Goal: Complete application form: Complete application form

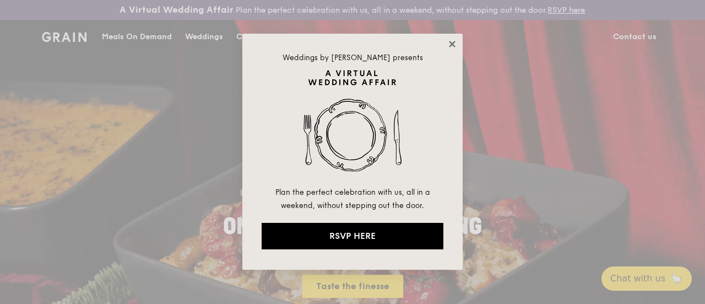
click at [452, 46] on icon at bounding box center [452, 44] width 10 height 10
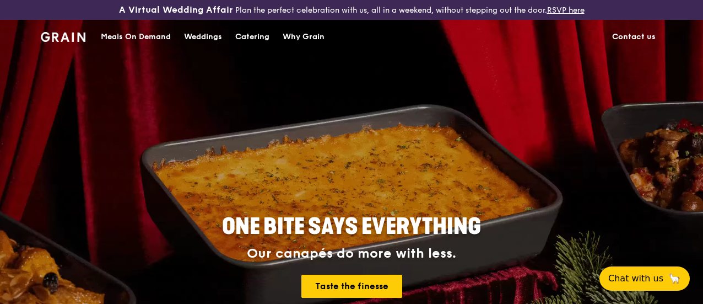
click at [250, 44] on div "Catering" at bounding box center [252, 36] width 34 height 33
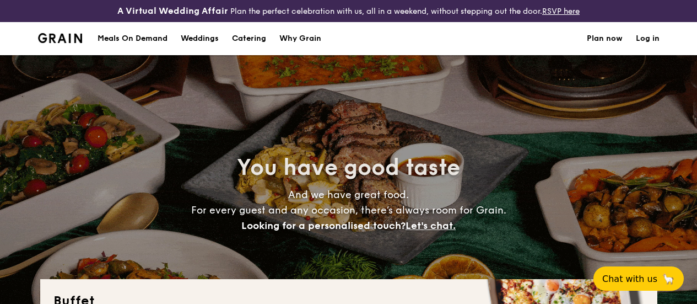
select select
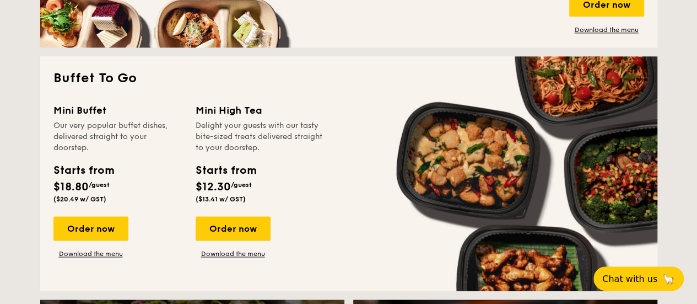
scroll to position [725, 0]
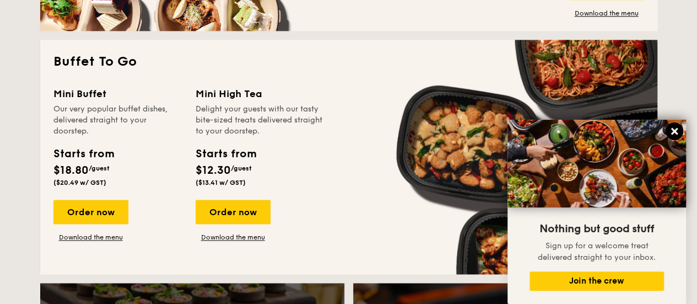
click at [672, 131] on icon at bounding box center [674, 131] width 7 height 7
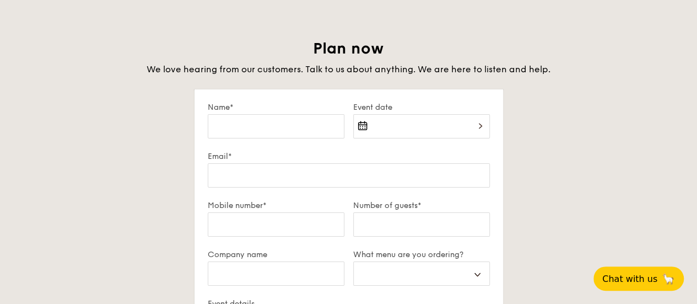
scroll to position [1940, 0]
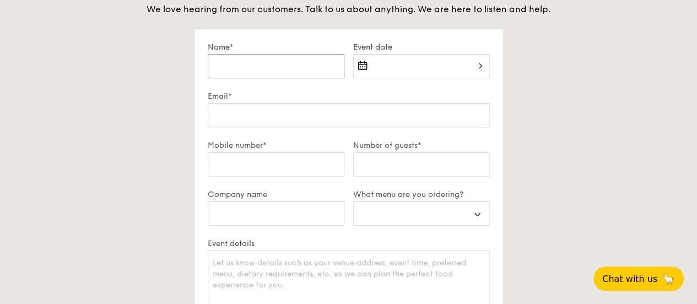
click at [302, 77] on input "Name*" at bounding box center [276, 66] width 137 height 24
type input "I"
select select
type input "Iv"
select select
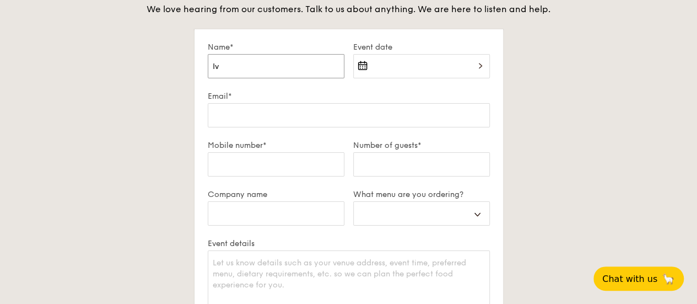
type input "Ivy"
select select
type input "Ivy"
click at [466, 80] on div at bounding box center [421, 72] width 137 height 37
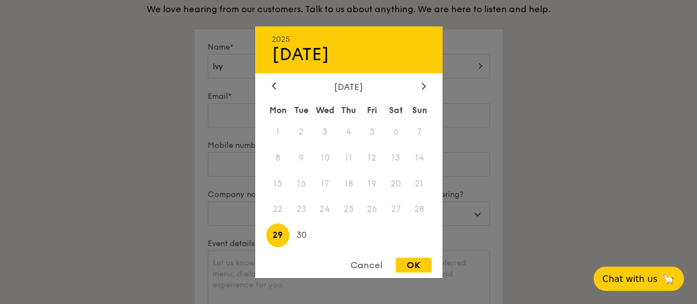
click at [417, 85] on div "[DATE]" at bounding box center [349, 86] width 154 height 10
drag, startPoint x: 417, startPoint y: 85, endPoint x: 426, endPoint y: 85, distance: 9.4
click at [420, 85] on div "[DATE]" at bounding box center [348, 86] width 187 height 10
click at [426, 85] on div at bounding box center [424, 86] width 10 height 10
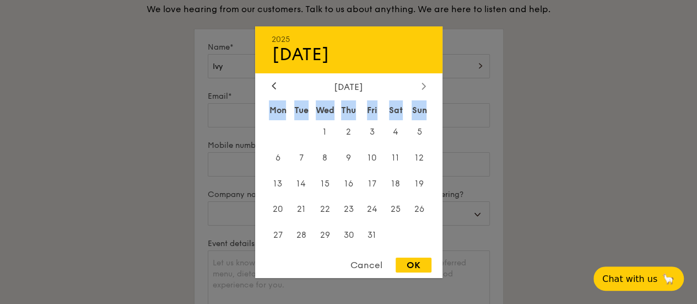
click at [426, 85] on div at bounding box center [424, 86] width 10 height 10
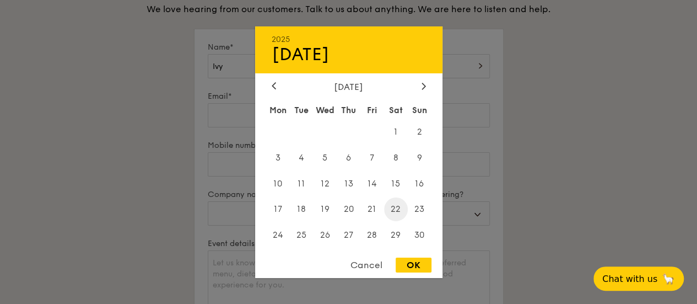
click at [393, 210] on span "22" at bounding box center [396, 209] width 24 height 24
click at [547, 146] on div at bounding box center [348, 152] width 697 height 304
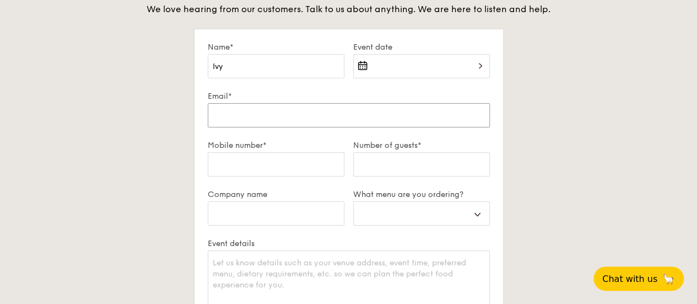
click at [375, 122] on input "Email*" at bounding box center [349, 115] width 282 height 24
type input "[EMAIL_ADDRESS][DOMAIN_NAME]"
select select
click at [284, 175] on input "Mobile number*" at bounding box center [276, 164] width 137 height 24
type input "9"
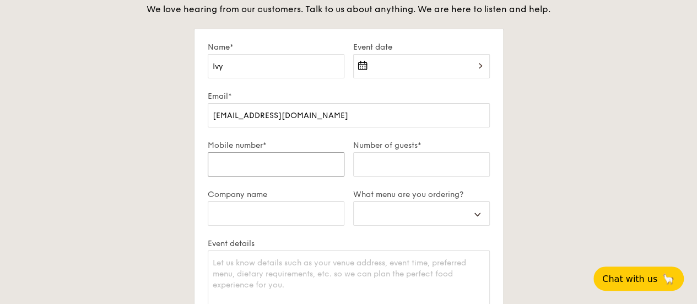
select select
type input "96"
select select
type input "963"
select select
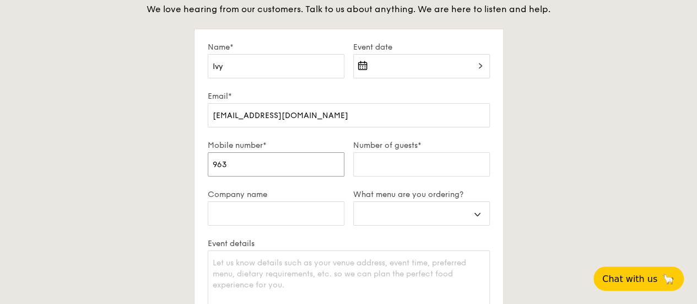
type input "9630"
select select
type input "96300"
select select
type input "963005"
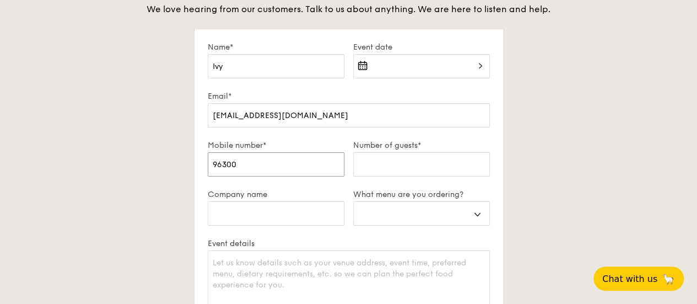
select select
type input "9630056"
select select
type input "96300569"
select select
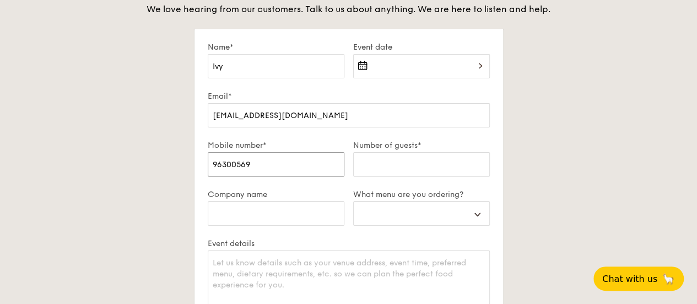
type input "96300569"
click at [400, 175] on input "Number of guests*" at bounding box center [421, 164] width 137 height 24
type input "5"
select select
type input "55"
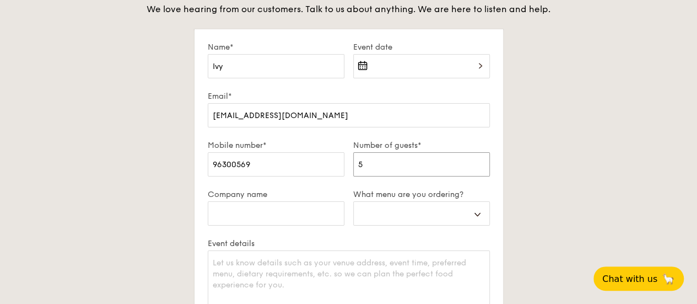
select select
type input "55-"
select select
type input "55-"
select select
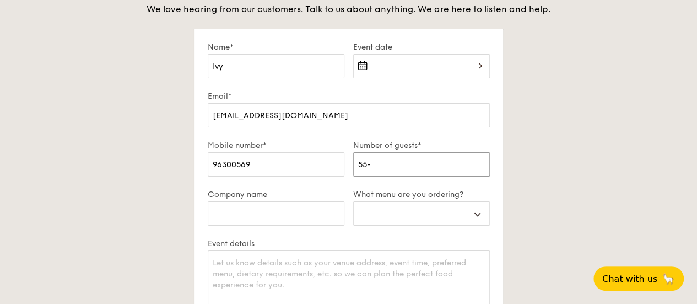
type input "55-"
select select
type input "55"
select select
type input "55"
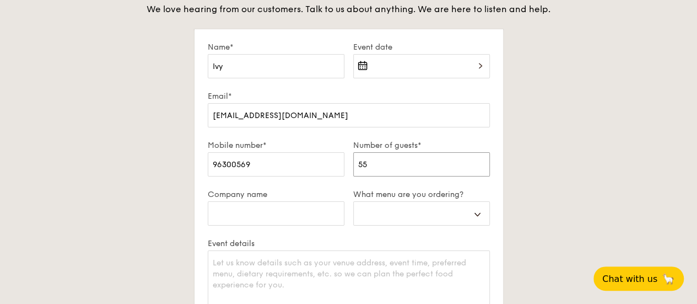
select select
type input "55"
select select
type input "55"
select select
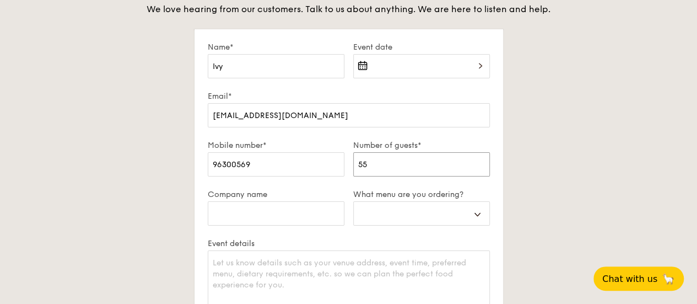
type input "55"
select select
type input "55"
select select
type input "55 -"
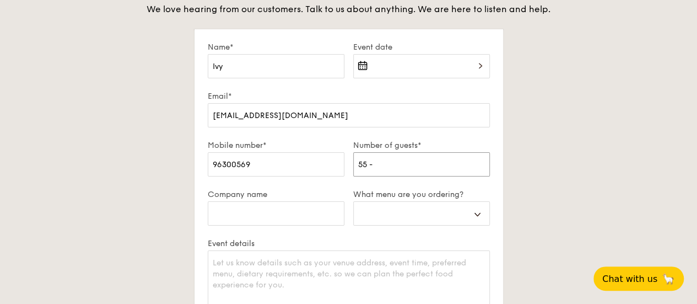
select select
type input "55 -"
select select
type input "55 - 6"
select select
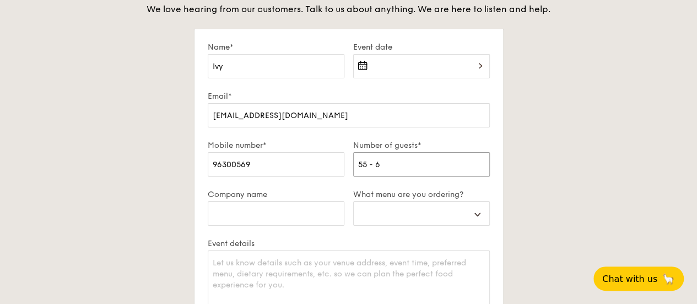
type input "55 - 60"
select select
type input "55 - 60"
select select
type input "55 - 60"
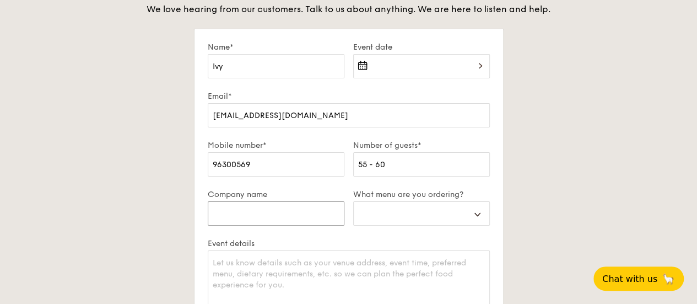
click at [267, 218] on input "Company name" at bounding box center [276, 213] width 137 height 24
type input "I"
select select
type input "IH"
select select
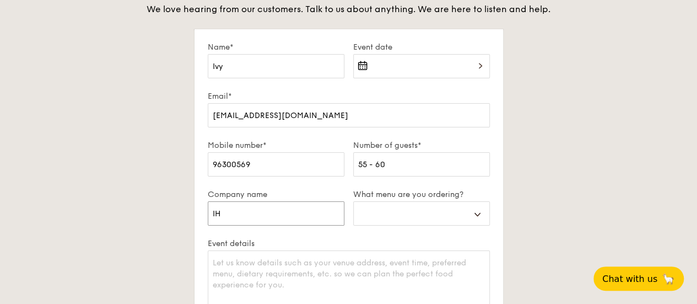
type input "IHH"
select select
type input "IHH"
select select
type input "IHH h"
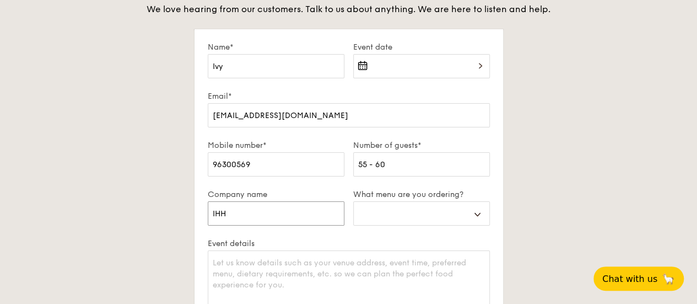
select select
type input "IHH he"
select select
type input "IHH hea"
select select
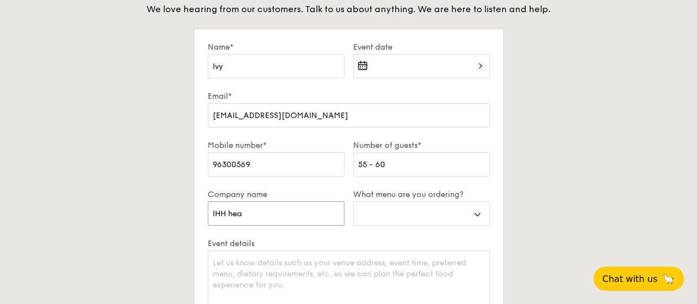
type input "IHH heal"
select select
type input "IHH healt"
select select
type input "IHH heal"
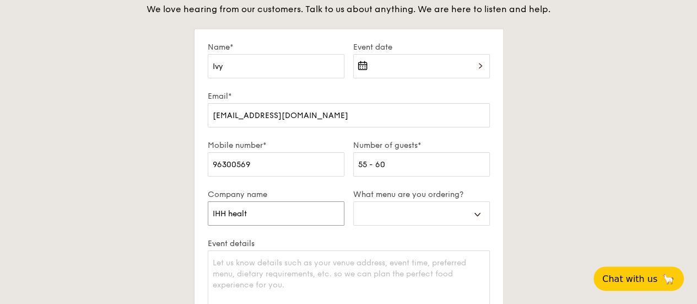
select select
type input "IHH hea"
select select
type input "IHH he"
select select
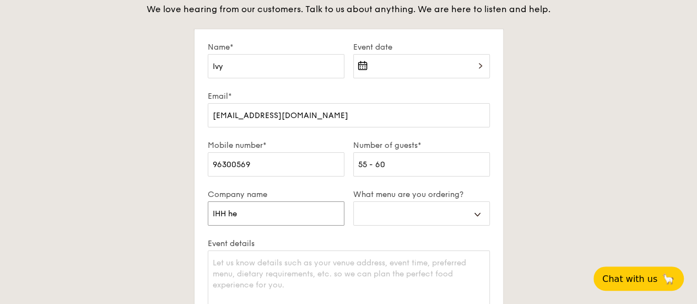
type input "IHH h"
select select
type input "IHH"
select select
type input "IHH H"
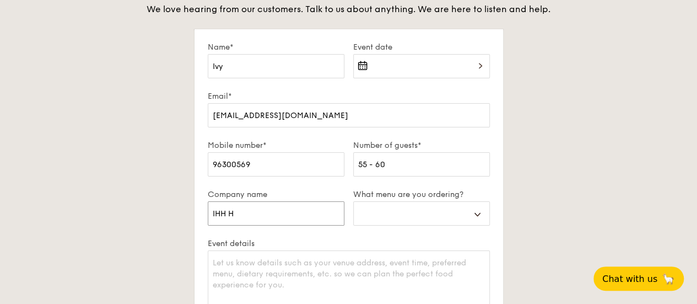
select select
type input "IHH He"
select select
type input "IHH Hea"
select select
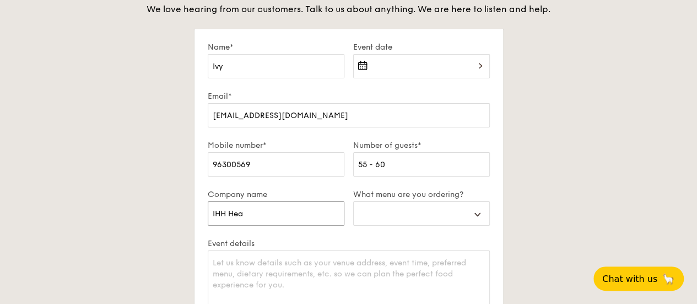
type input "IHH Heal"
select select
type input "IHH Healt"
select select
type input "IHH Health"
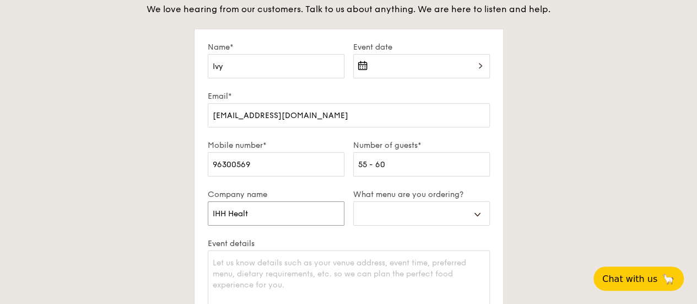
select select
type input "IHH Healthc"
select select
type input "IHH Healthca"
select select
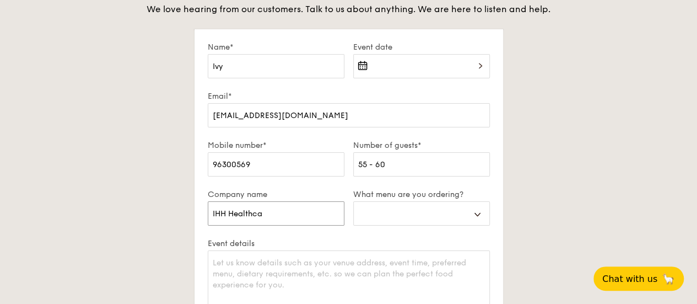
type input "IHH Healthcar"
select select
type input "IHH Healthcare"
select select
type input "IHH Healthcare"
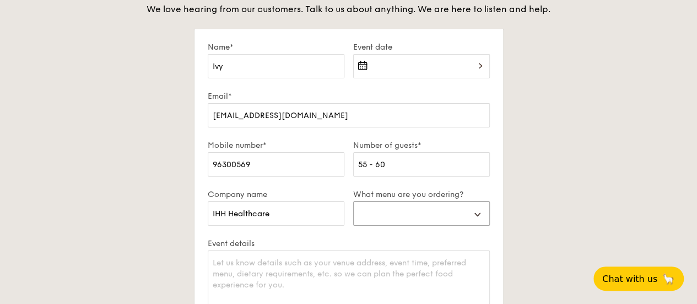
click at [424, 224] on select "Buffet Mini Buffet High Tea Canapés Meal Boxes Wedding" at bounding box center [421, 213] width 137 height 24
select select "miniBuffet"
click at [353, 209] on select "Buffet Mini Buffet High Tea Canapés Meal Boxes Wedding" at bounding box center [421, 213] width 137 height 24
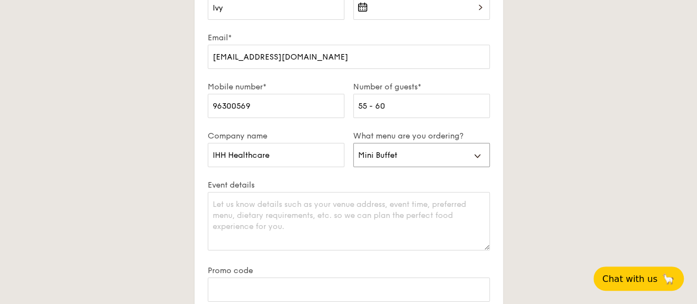
scroll to position [2050, 0]
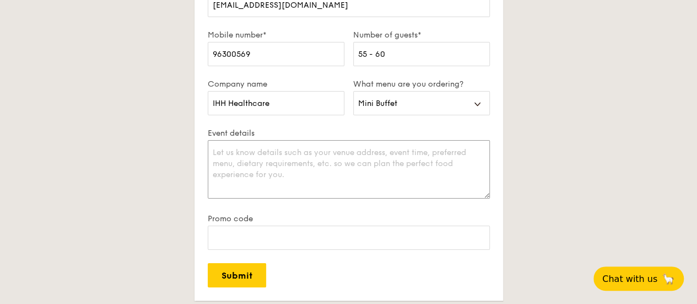
click at [342, 176] on textarea "Event details" at bounding box center [349, 169] width 282 height 58
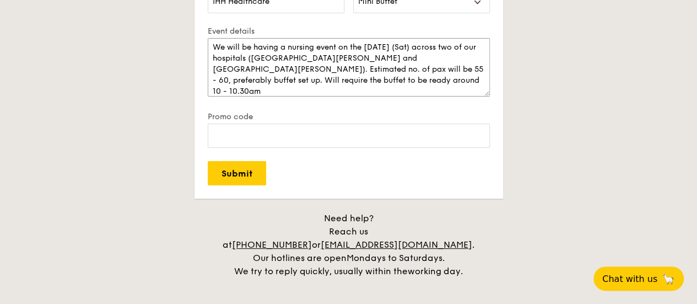
scroll to position [2216, 0]
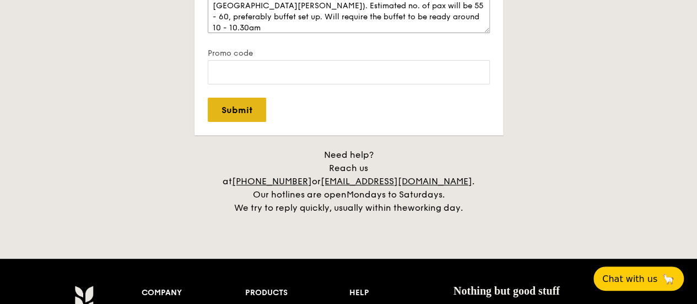
type textarea "We will be having a nursing event on the [DATE] (Sat) across two of our hospita…"
click at [248, 118] on input "Submit" at bounding box center [237, 110] width 58 height 24
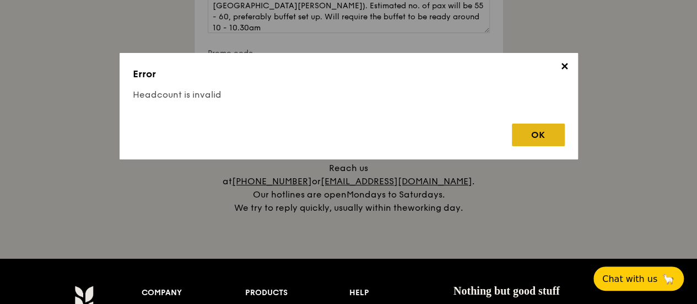
click at [546, 128] on div "OK" at bounding box center [538, 134] width 53 height 23
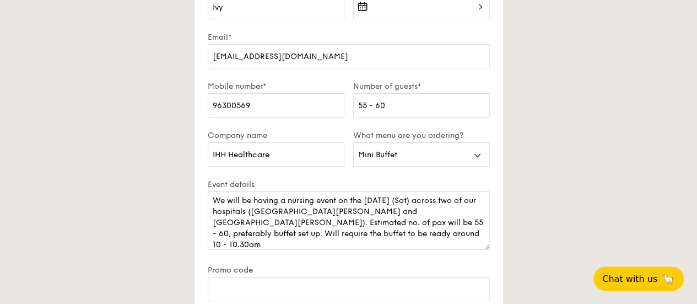
scroll to position [1995, 0]
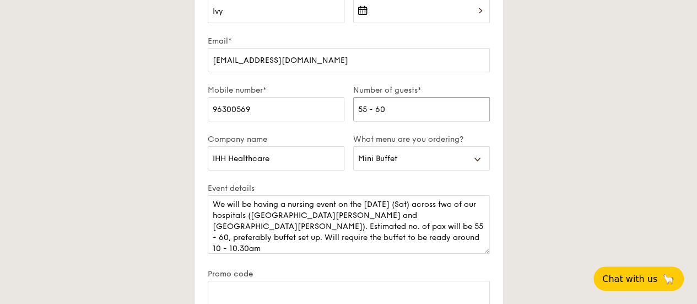
drag, startPoint x: 418, startPoint y: 122, endPoint x: 149, endPoint y: 106, distance: 268.8
click at [155, 104] on div "Plan now We love hearing from our customers. Talk to us about anything. We are …" at bounding box center [348, 178] width 617 height 511
type input "55"
select select
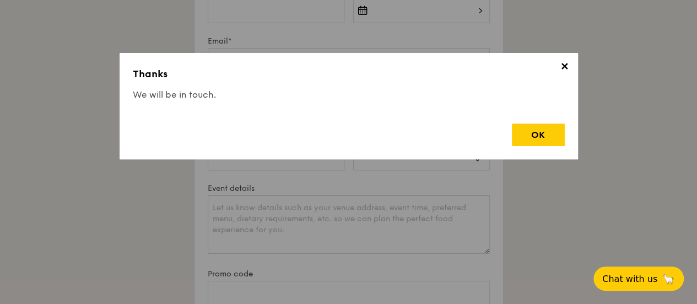
scroll to position [0, 0]
click at [547, 128] on div "OK" at bounding box center [538, 134] width 53 height 23
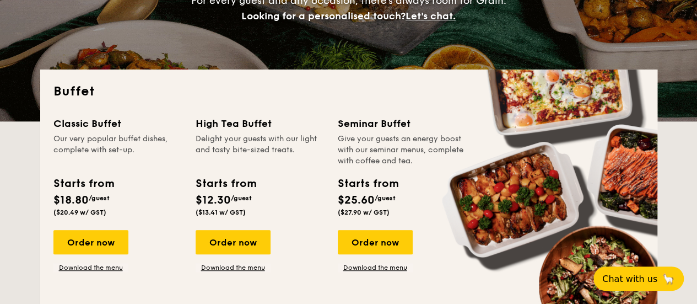
scroll to position [232, 0]
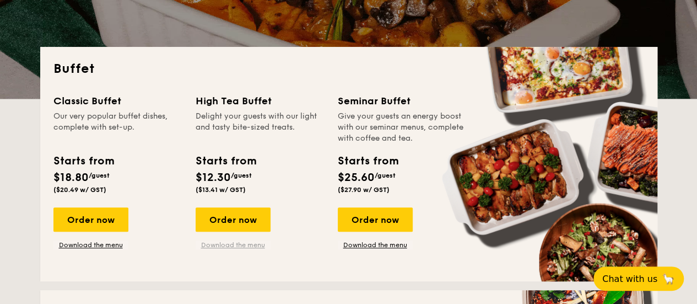
click at [249, 249] on link "Download the menu" at bounding box center [233, 244] width 75 height 9
